Goal: Find specific page/section: Find specific page/section

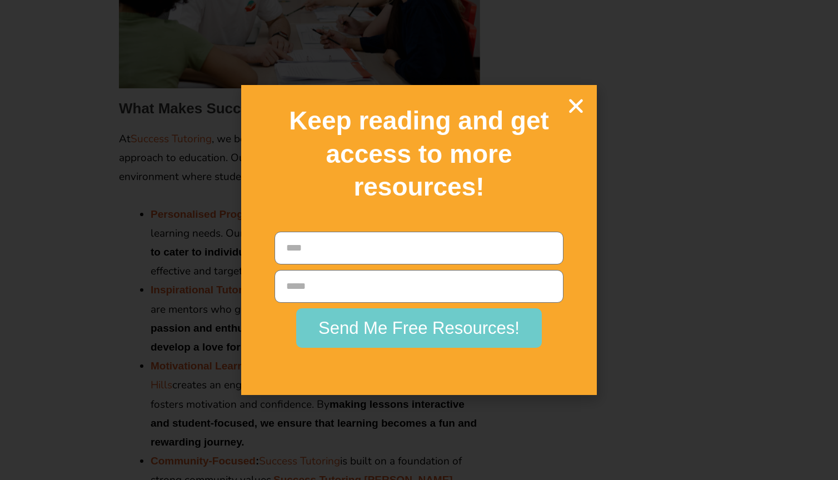
scroll to position [2022, 0]
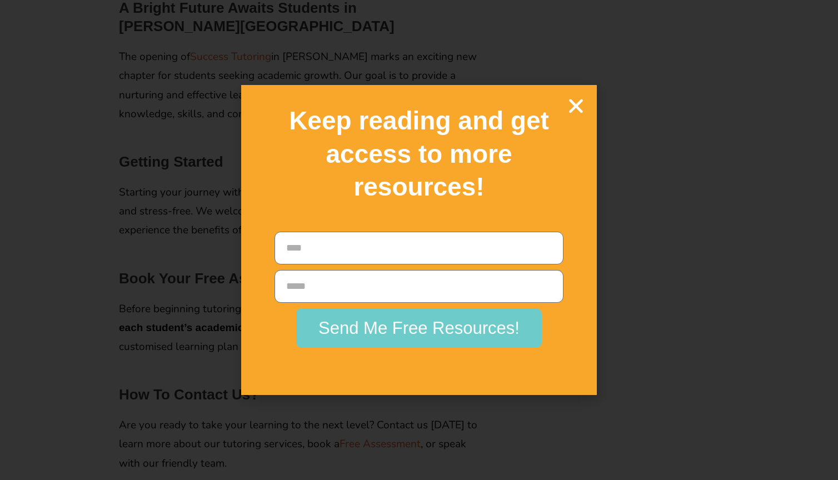
click at [571, 116] on icon "Close" at bounding box center [575, 105] width 19 height 19
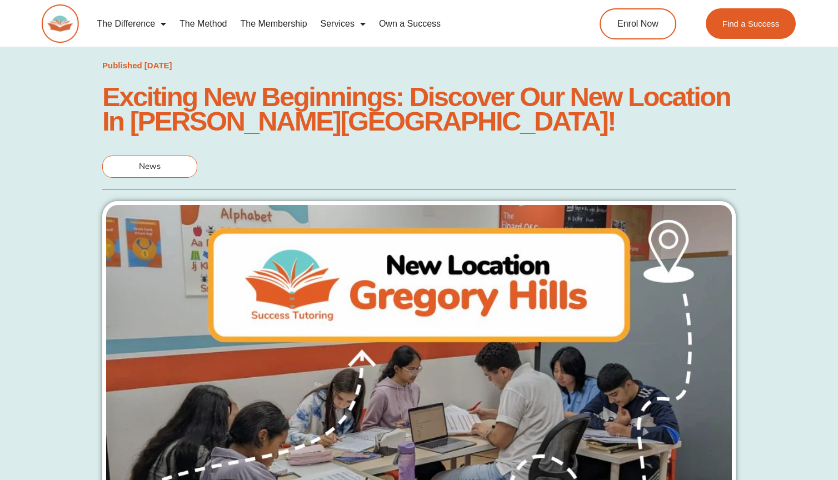
scroll to position [0, 0]
click at [62, 15] on img at bounding box center [60, 23] width 37 height 38
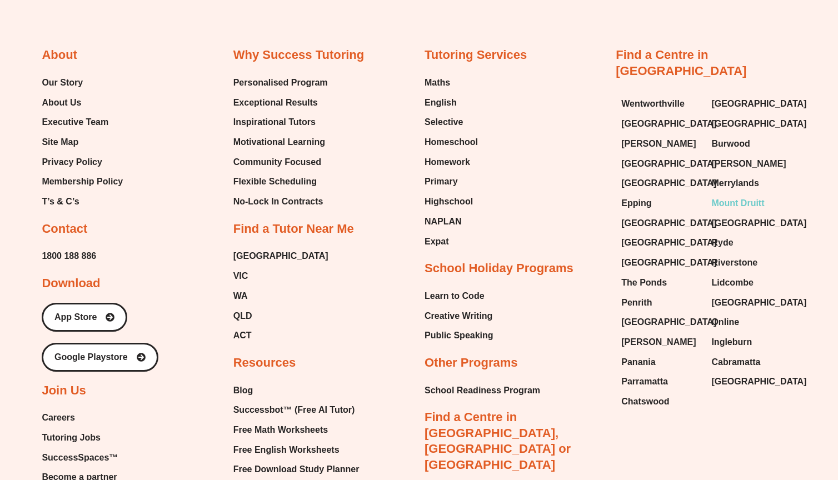
scroll to position [4559, 0]
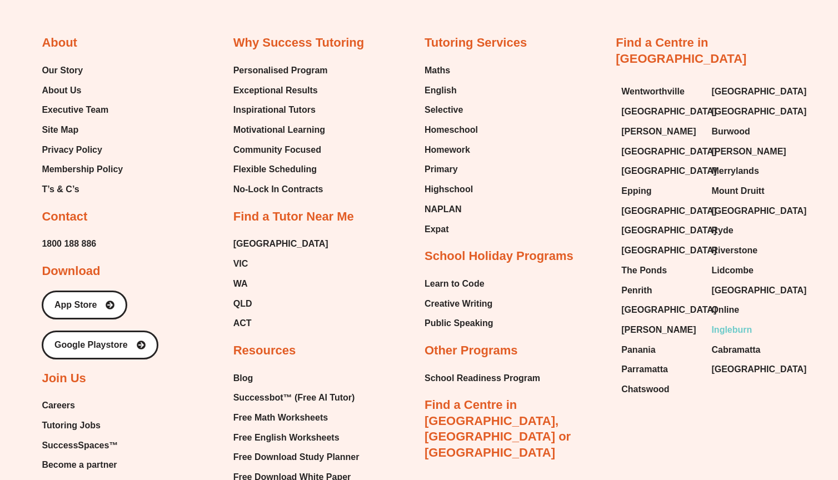
click at [731, 322] on span "Ingleburn" at bounding box center [731, 330] width 41 height 17
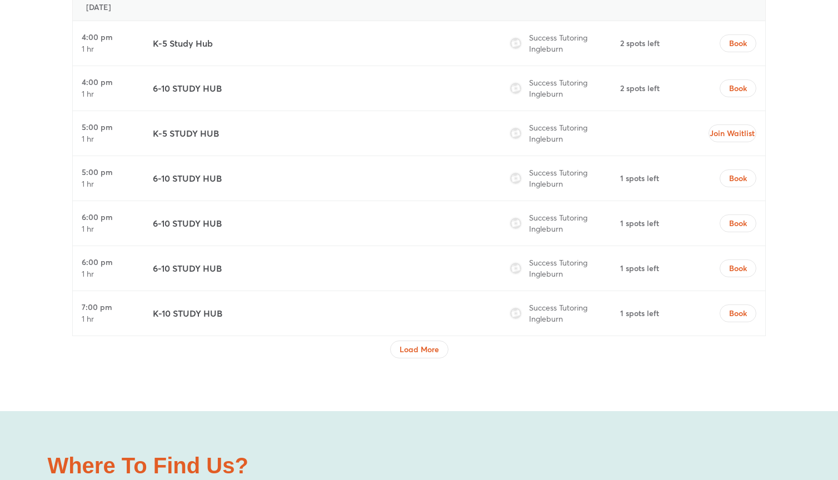
scroll to position [4972, 0]
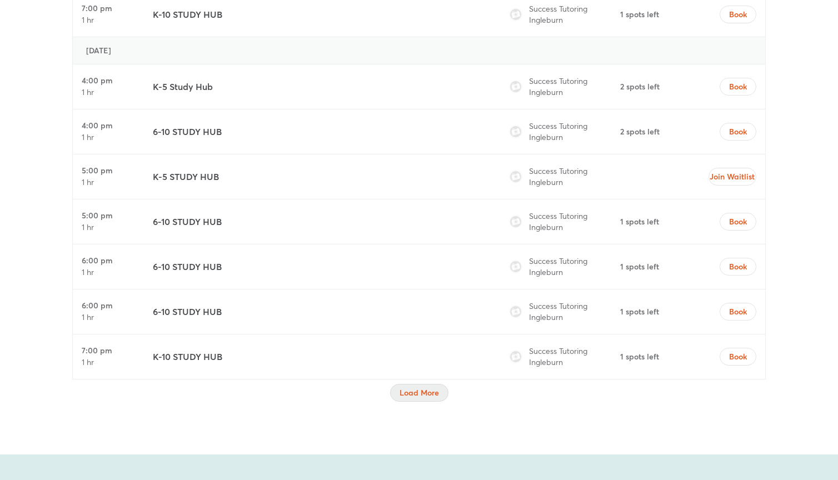
click at [429, 387] on span "Load More" at bounding box center [418, 392] width 39 height 11
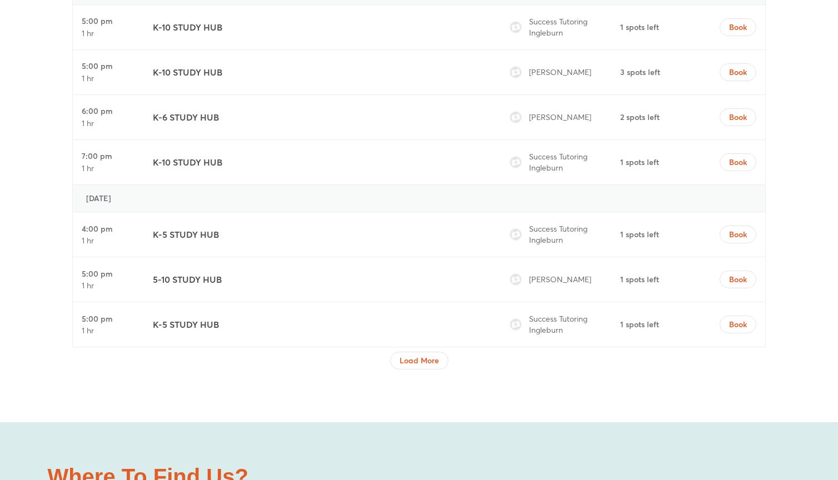
scroll to position [6042, 0]
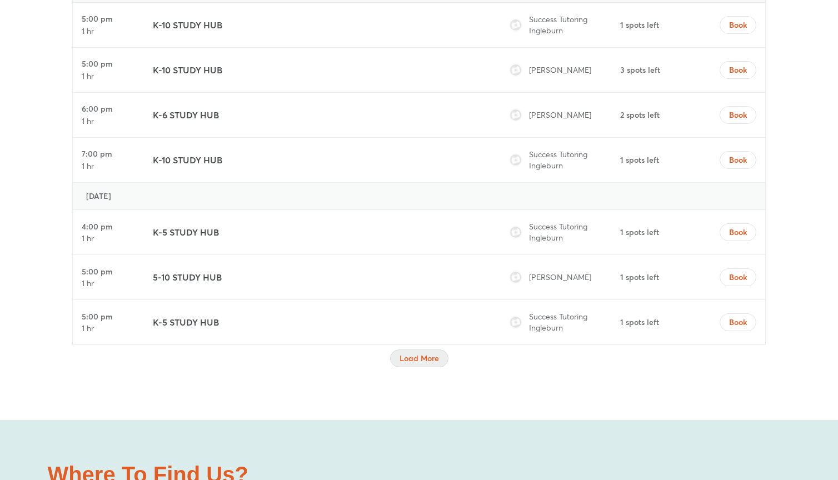
click at [407, 353] on span "Load More" at bounding box center [418, 358] width 39 height 11
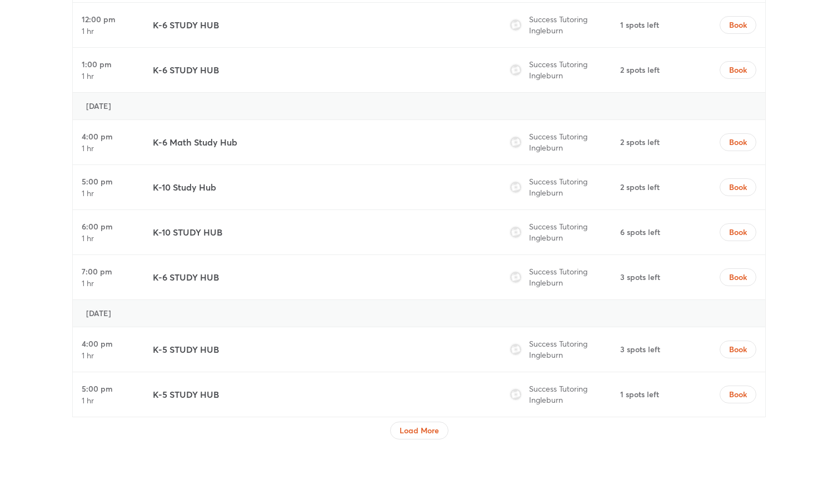
scroll to position [6982, 0]
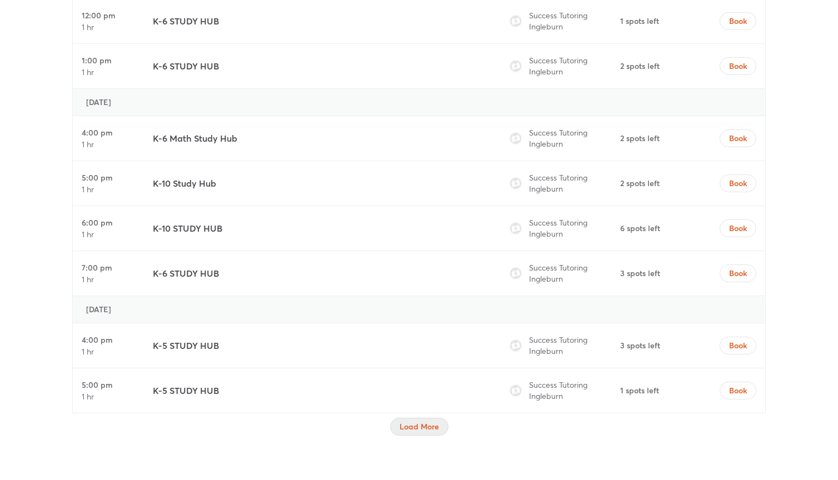
click at [427, 421] on span "Load More" at bounding box center [418, 426] width 39 height 11
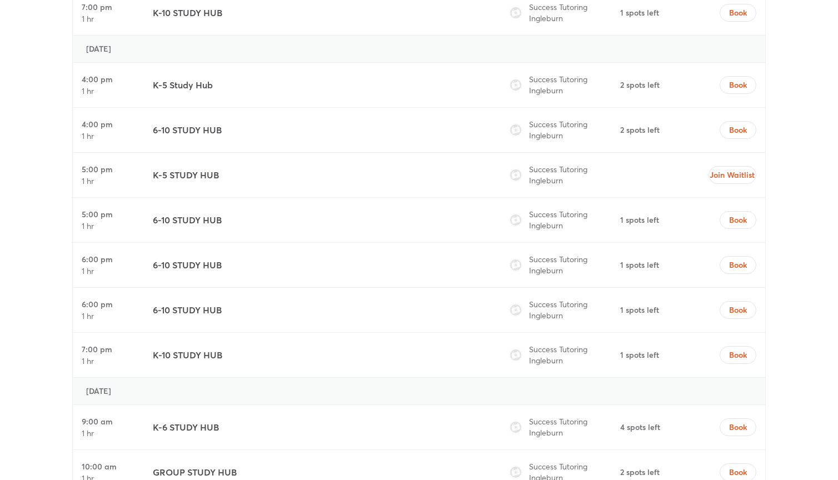
scroll to position [7915, 0]
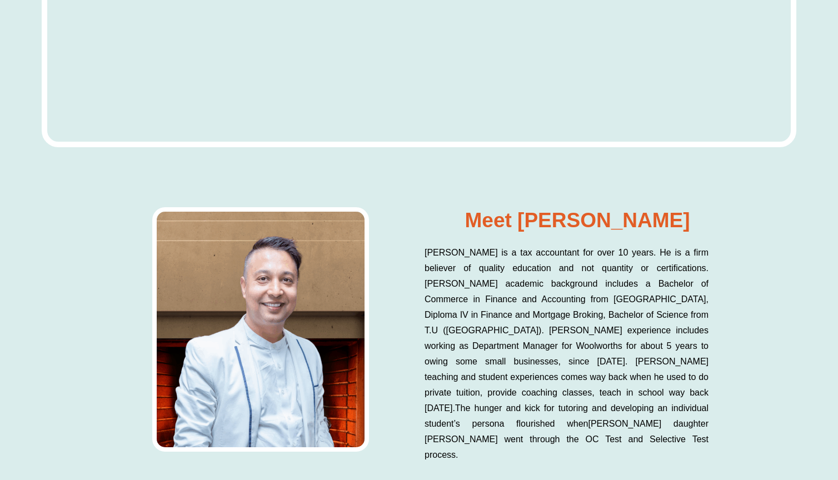
scroll to position [9817, 0]
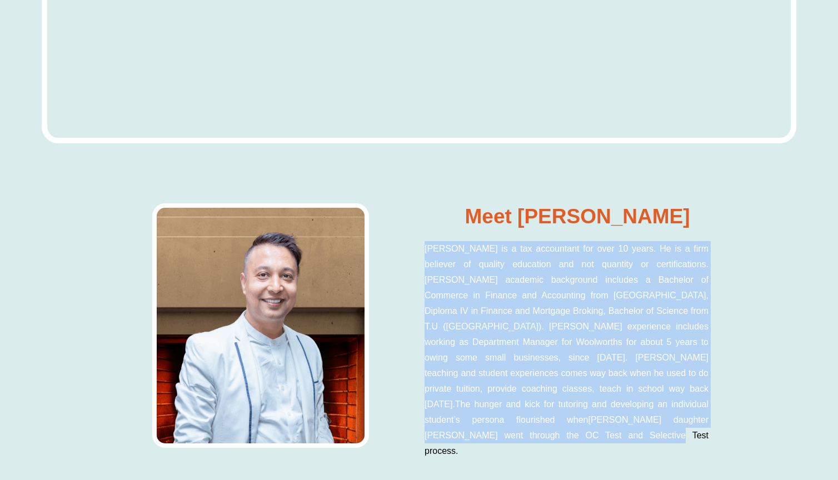
drag, startPoint x: 424, startPoint y: 141, endPoint x: 750, endPoint y: 316, distance: 370.5
click at [750, 316] on div "Meet Balram Balram is a tax accountant for over 10 years. He is a firm believer…" at bounding box center [419, 338] width 838 height 292
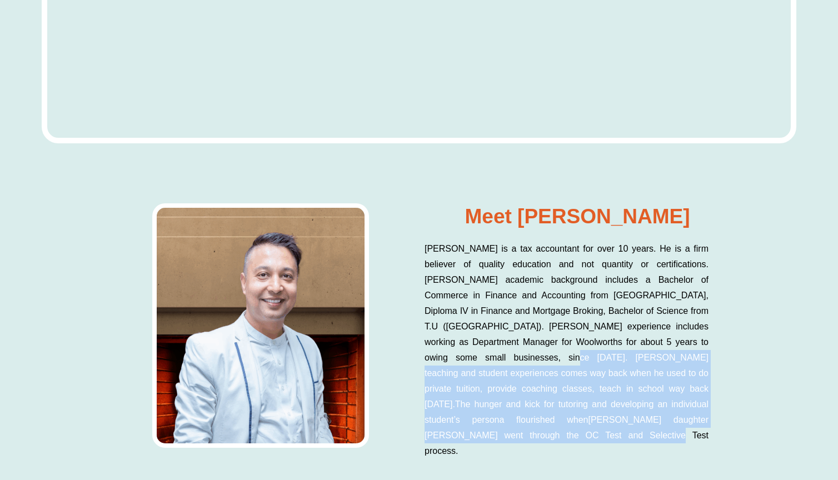
drag, startPoint x: 714, startPoint y: 301, endPoint x: 449, endPoint y: 245, distance: 270.3
click at [449, 245] on div "Balram is a tax accountant for over 10 years. He is a firm believer of quality …" at bounding box center [577, 357] width 306 height 232
click at [449, 245] on p "Balram is a tax accountant for over 10 years. He is a firm believer of quality …" at bounding box center [566, 350] width 284 height 218
drag, startPoint x: 449, startPoint y: 245, endPoint x: 690, endPoint y: 301, distance: 246.9
click at [690, 301] on p "Balram is a tax accountant for over 10 years. He is a firm believer of quality …" at bounding box center [566, 350] width 284 height 218
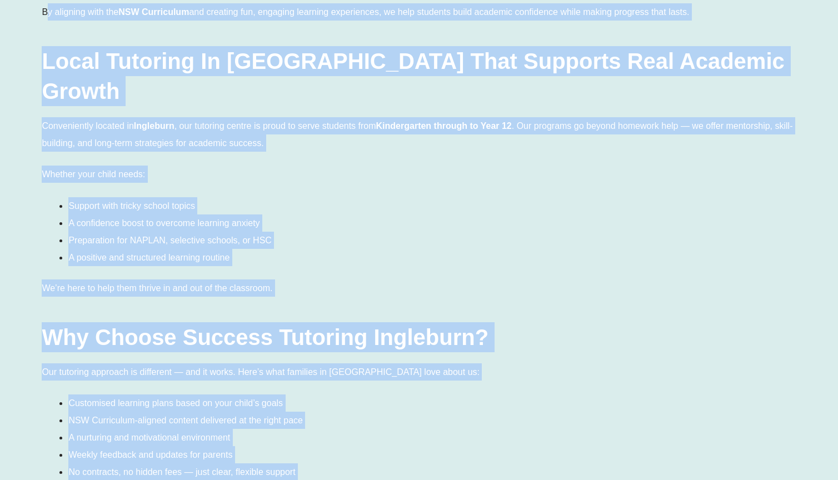
scroll to position [852, 0]
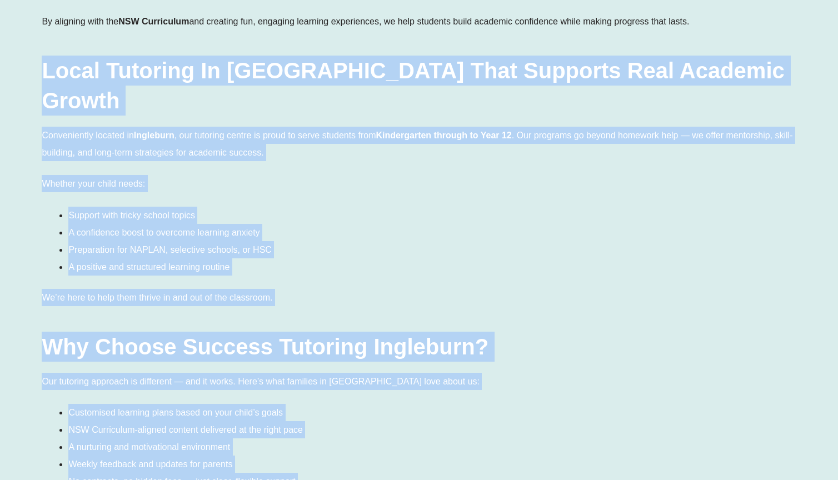
drag, startPoint x: 475, startPoint y: 358, endPoint x: 37, endPoint y: 52, distance: 534.7
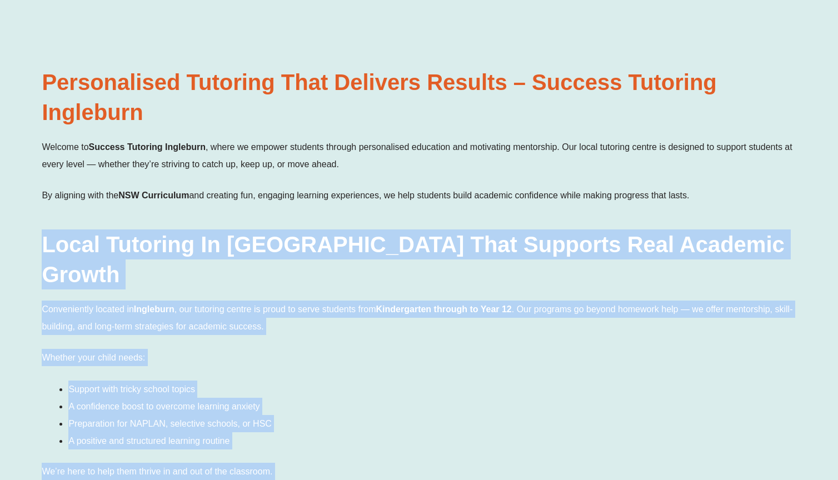
scroll to position [663, 0]
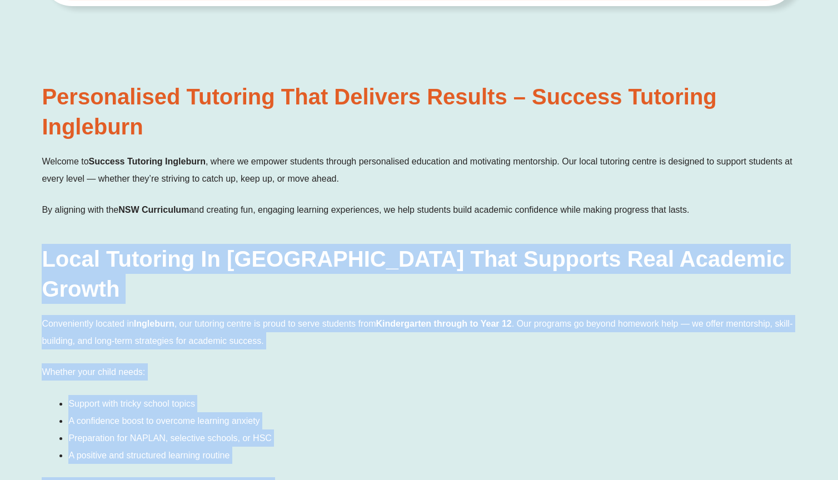
drag, startPoint x: 46, startPoint y: 79, endPoint x: 707, endPoint y: 194, distance: 671.5
click at [707, 201] on p "By aligning with the NSW Curriculum and creating fun, engaging learning experie…" at bounding box center [419, 209] width 754 height 17
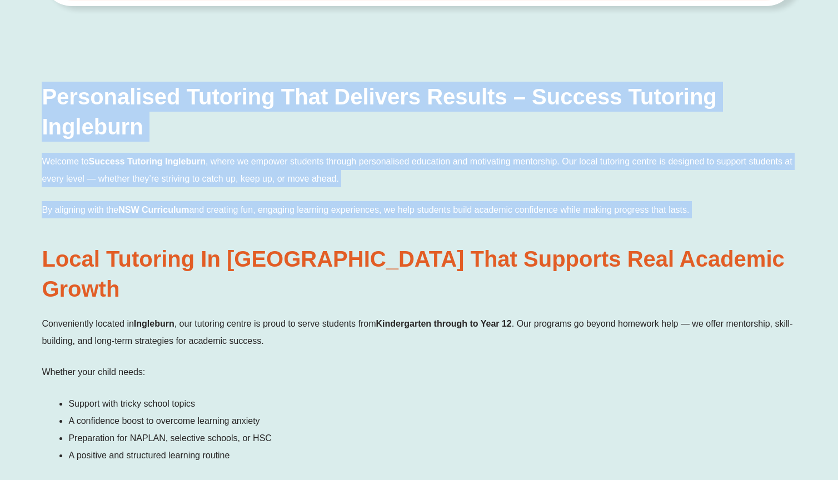
drag, startPoint x: 707, startPoint y: 194, endPoint x: 19, endPoint y: 71, distance: 699.2
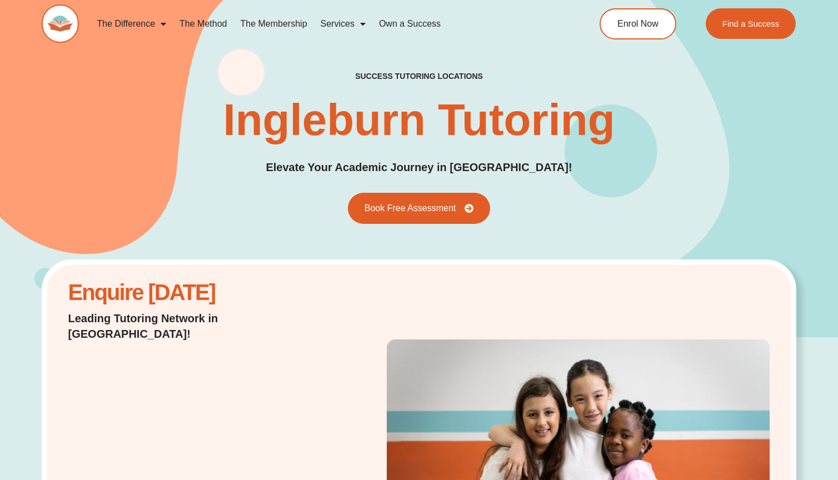
scroll to position [0, 0]
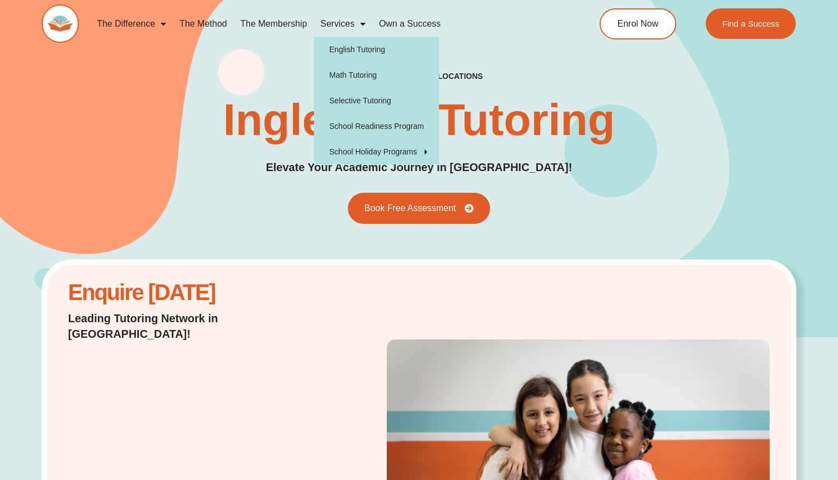
click at [61, 15] on img at bounding box center [60, 23] width 37 height 38
